Goal: Find specific page/section

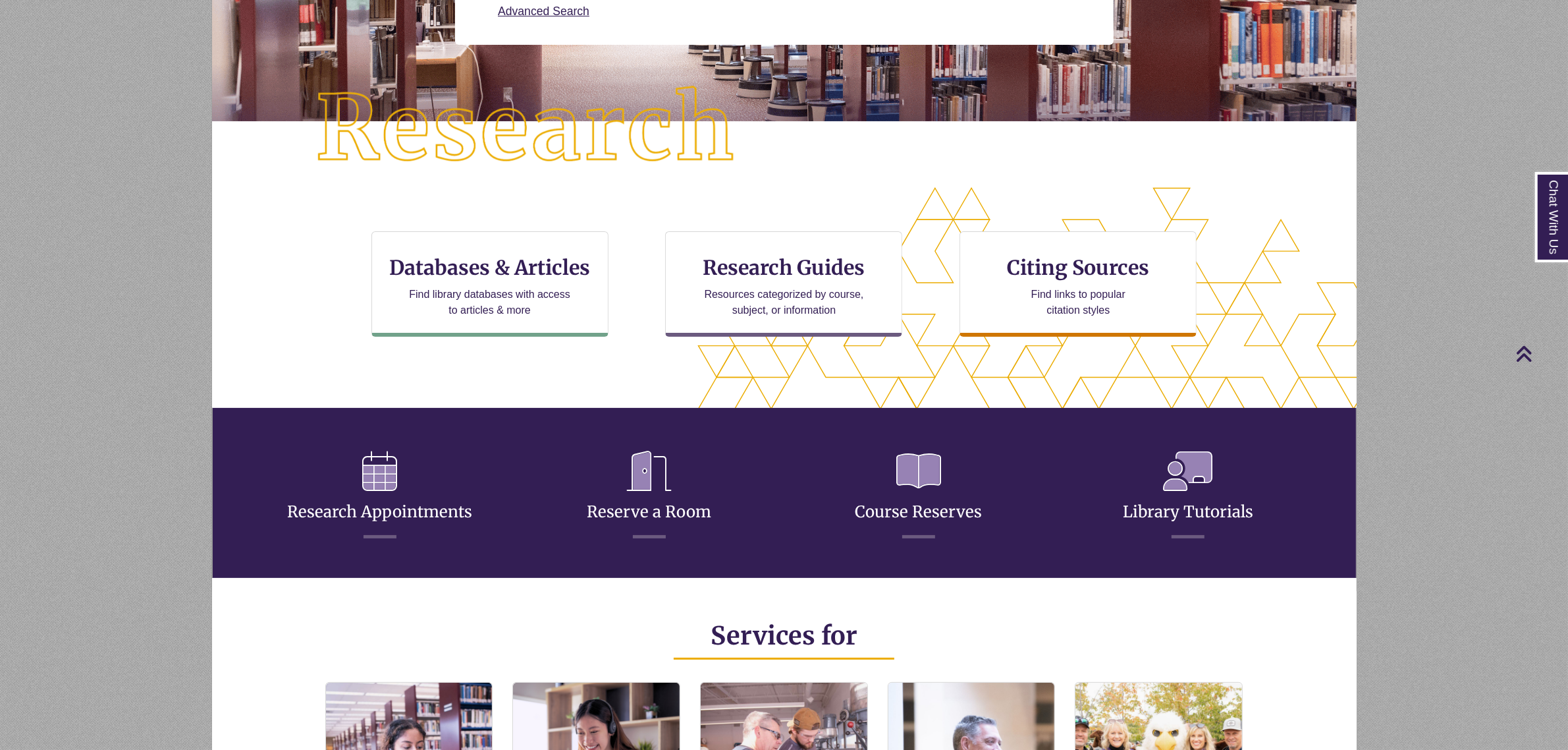
scroll to position [247, 0]
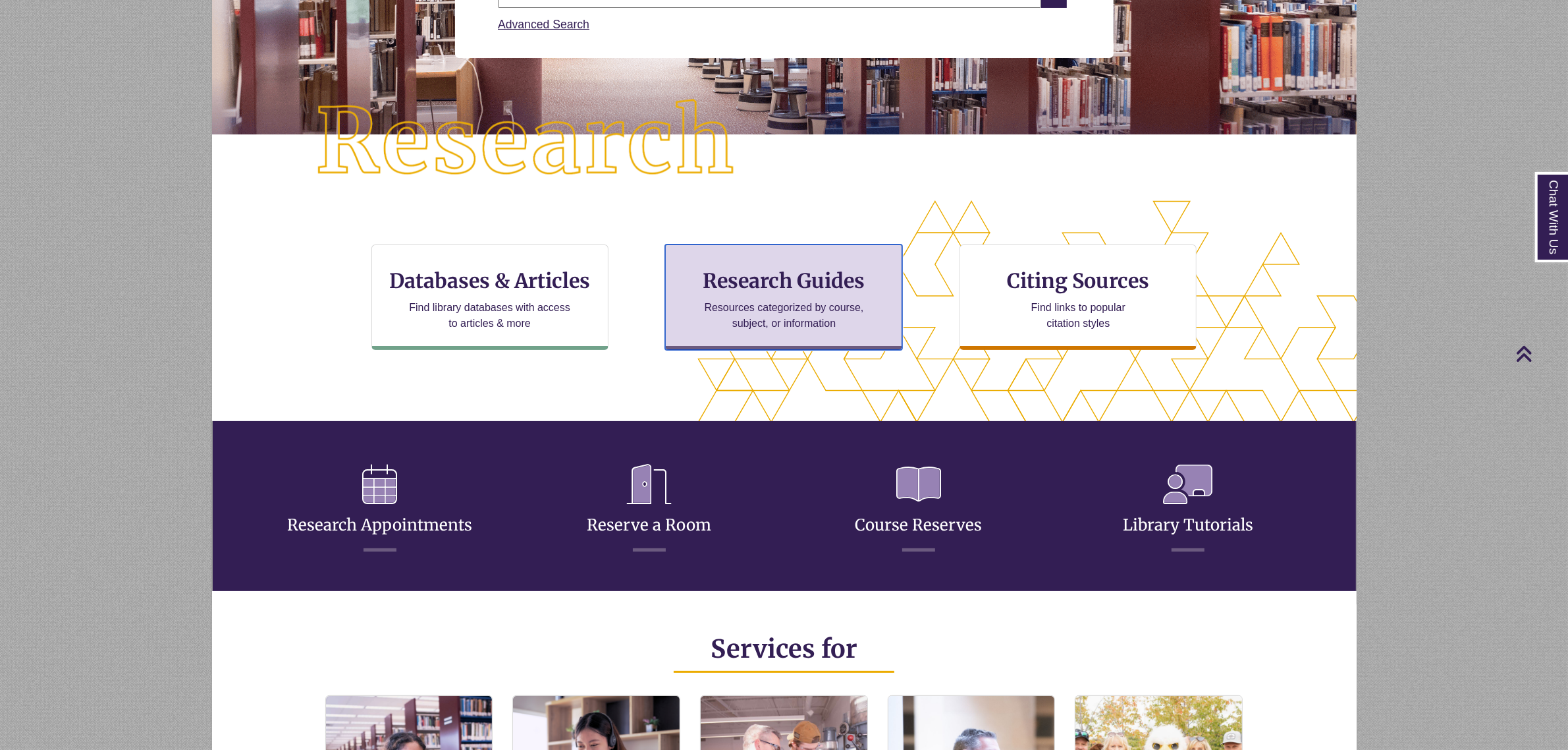
click at [775, 286] on h3 "Research Guides" at bounding box center [783, 281] width 215 height 25
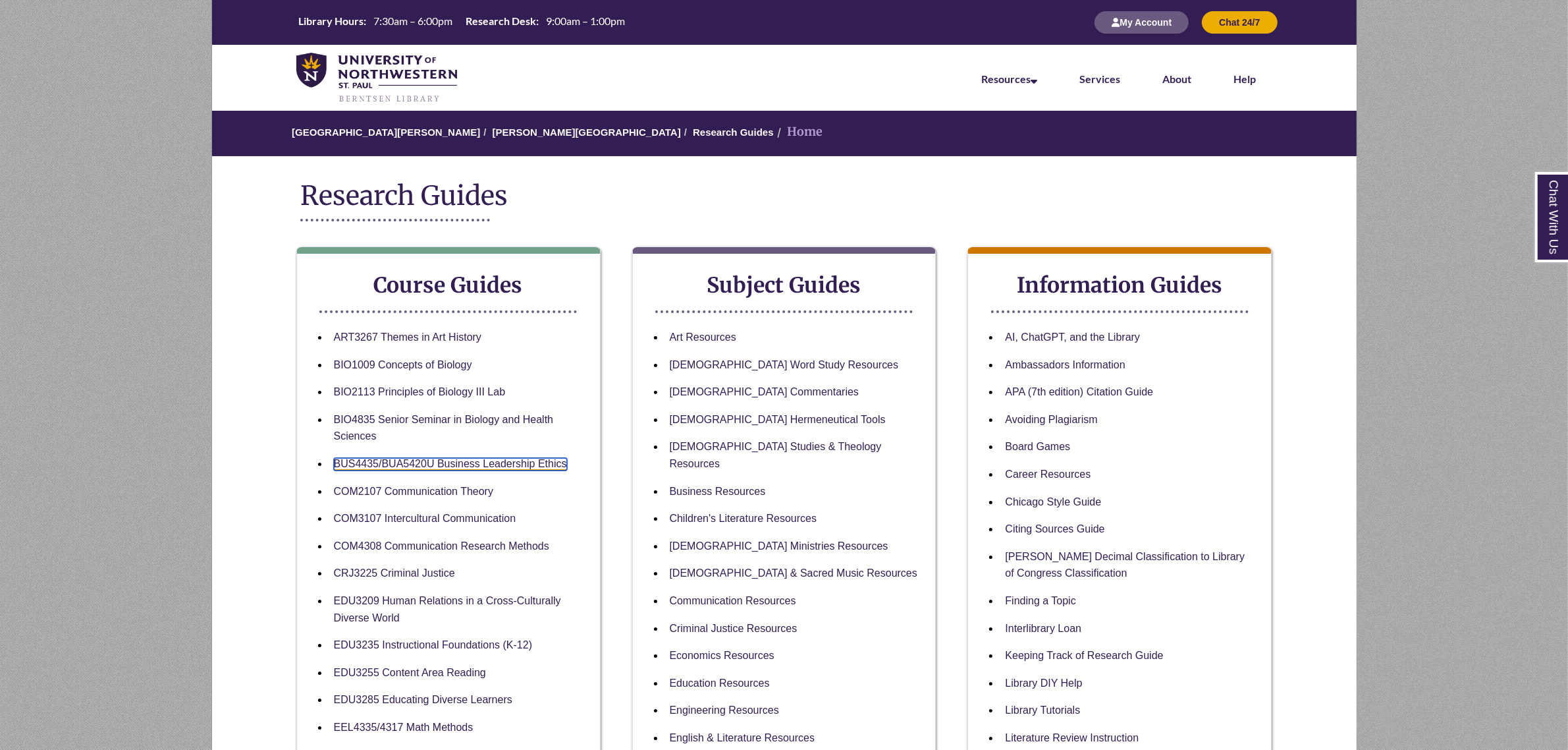
click at [499, 462] on link "BUS4435/BUA5420U Business Leadership Ethics" at bounding box center [450, 464] width 233 height 12
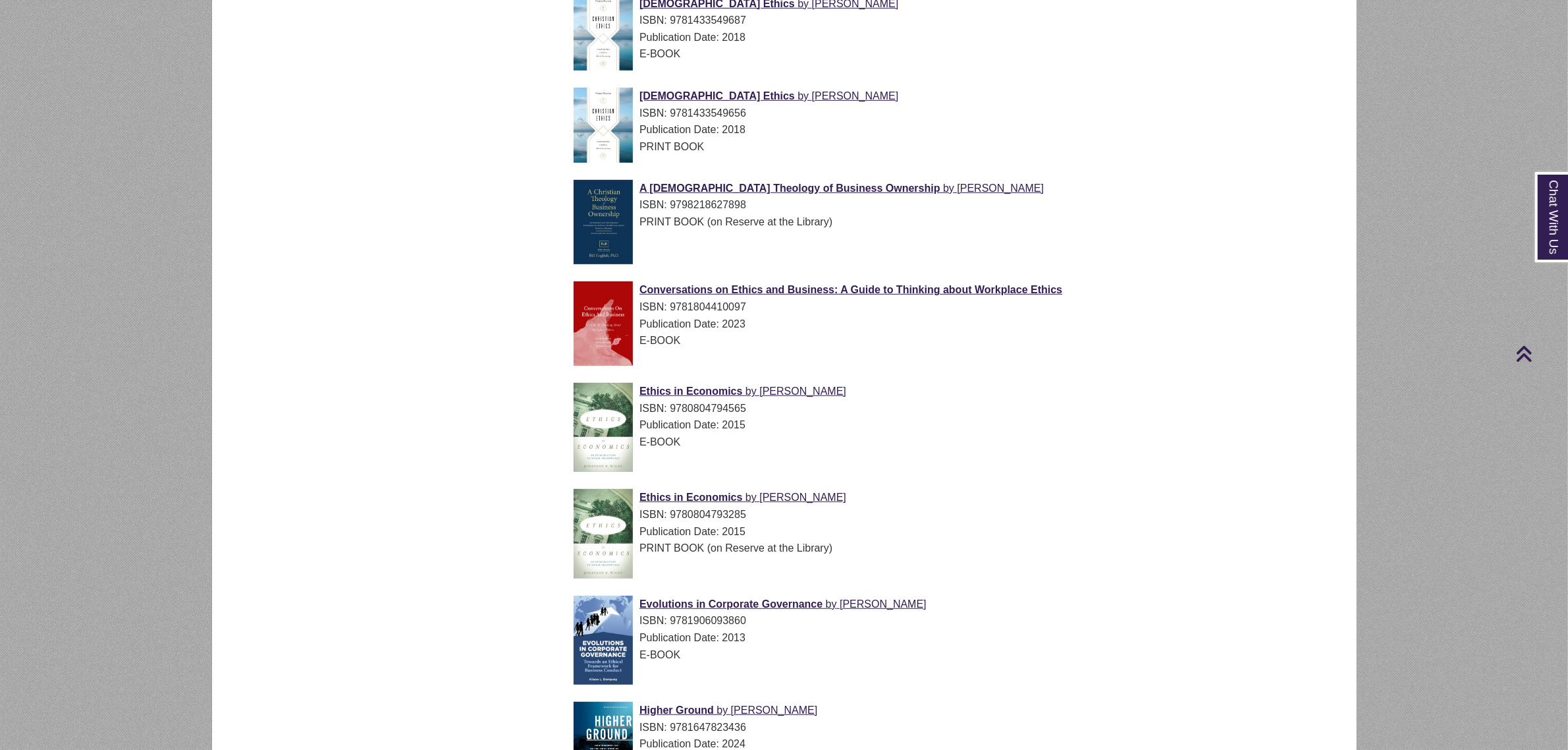
scroll to position [247, 0]
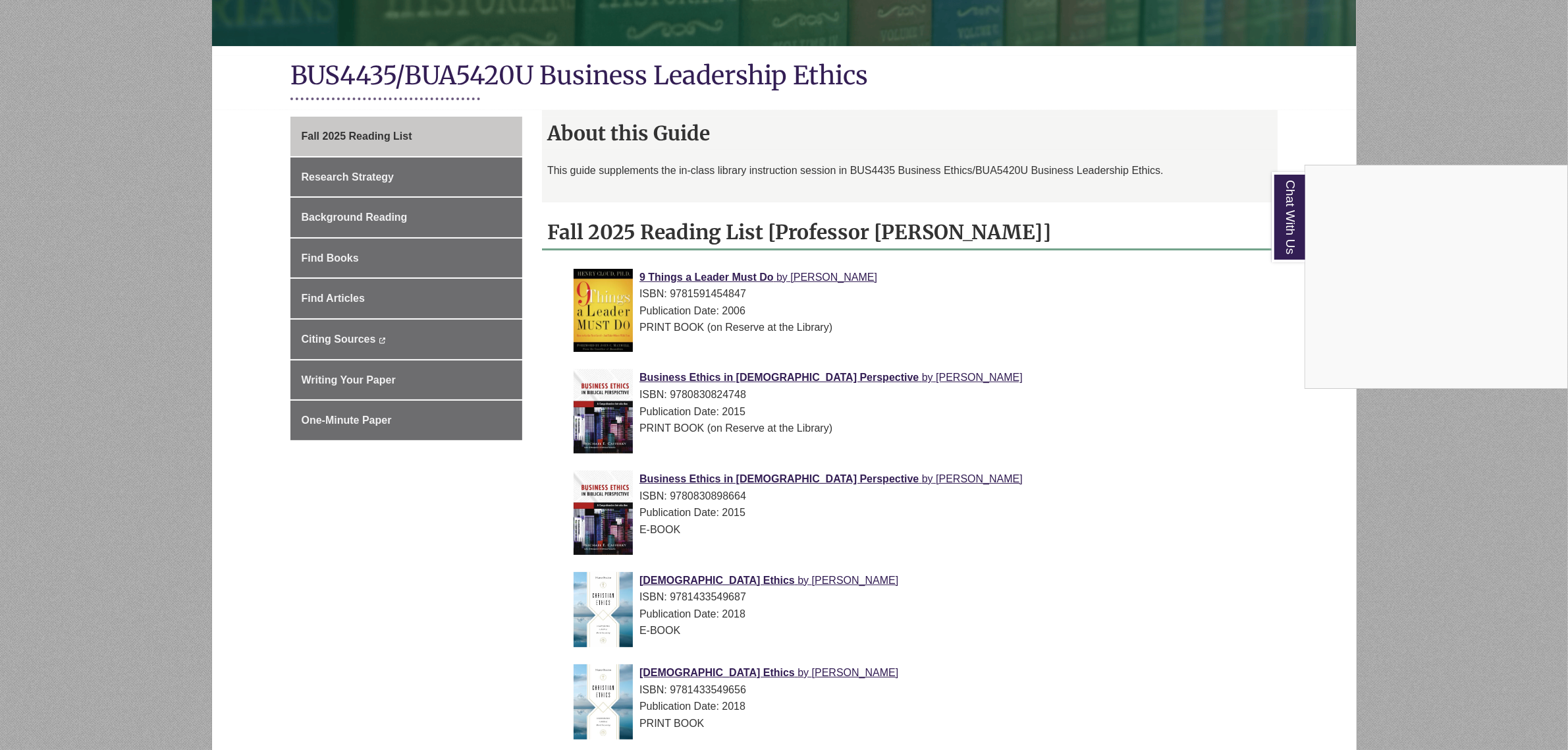
click at [202, 379] on div "Chat With Us" at bounding box center [784, 375] width 1568 height 750
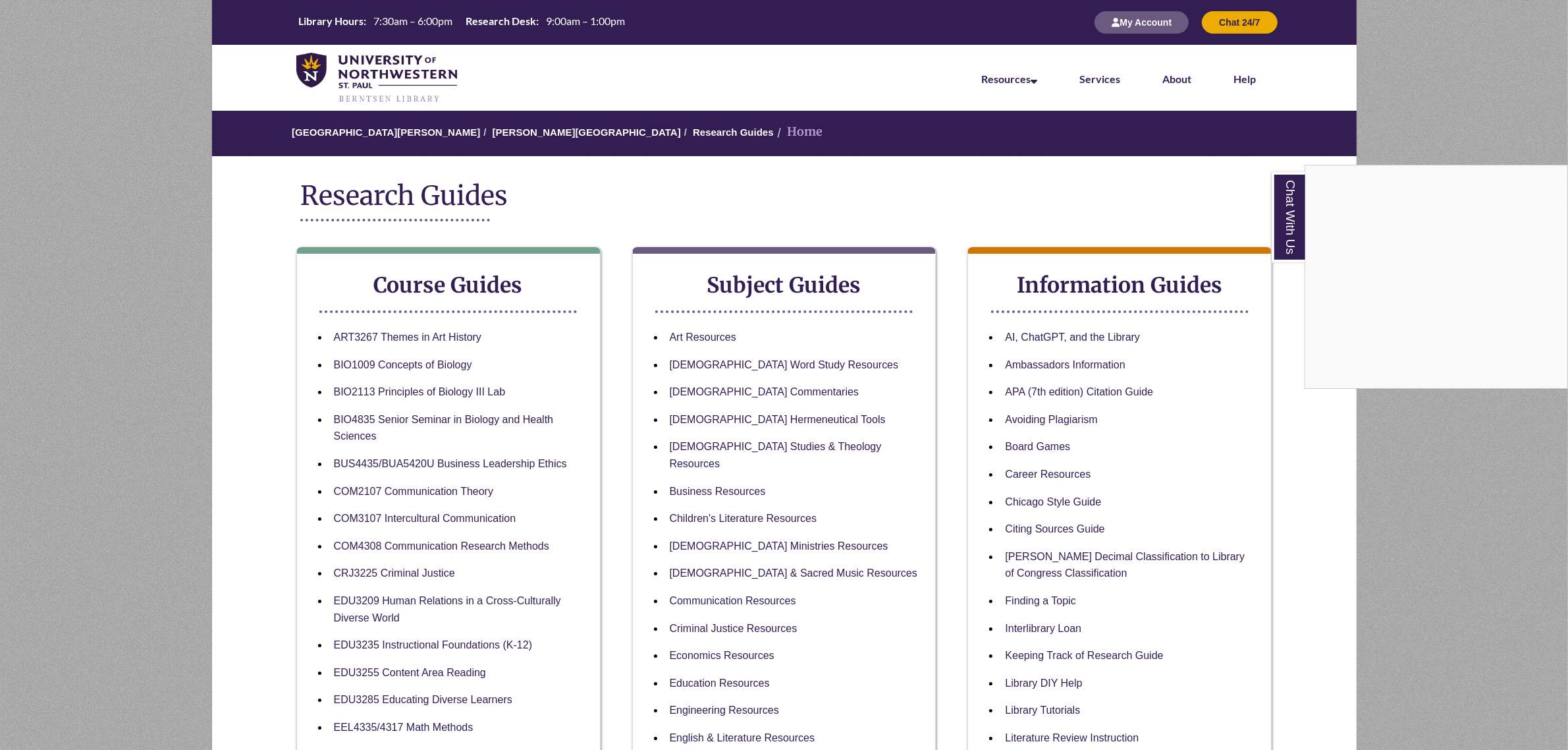
click at [146, 397] on div "Chat With Us" at bounding box center [784, 375] width 1568 height 750
